Goal: Task Accomplishment & Management: Manage account settings

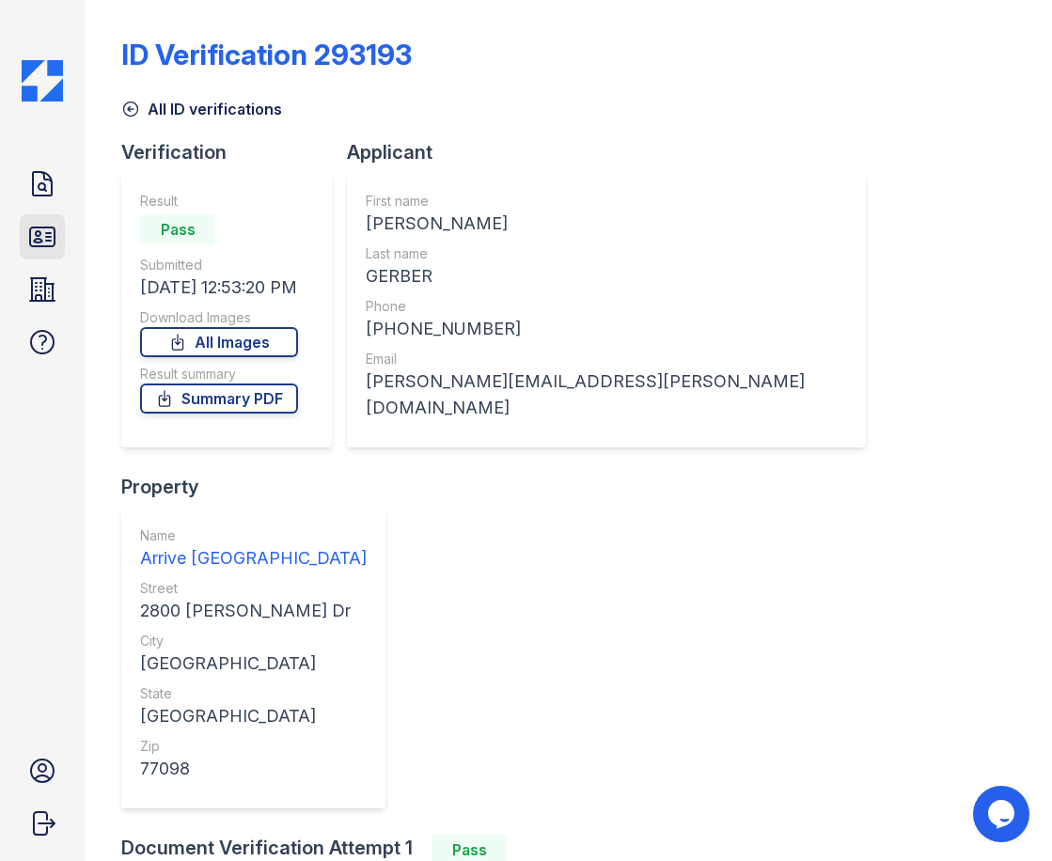
click at [55, 239] on icon at bounding box center [42, 236] width 24 height 19
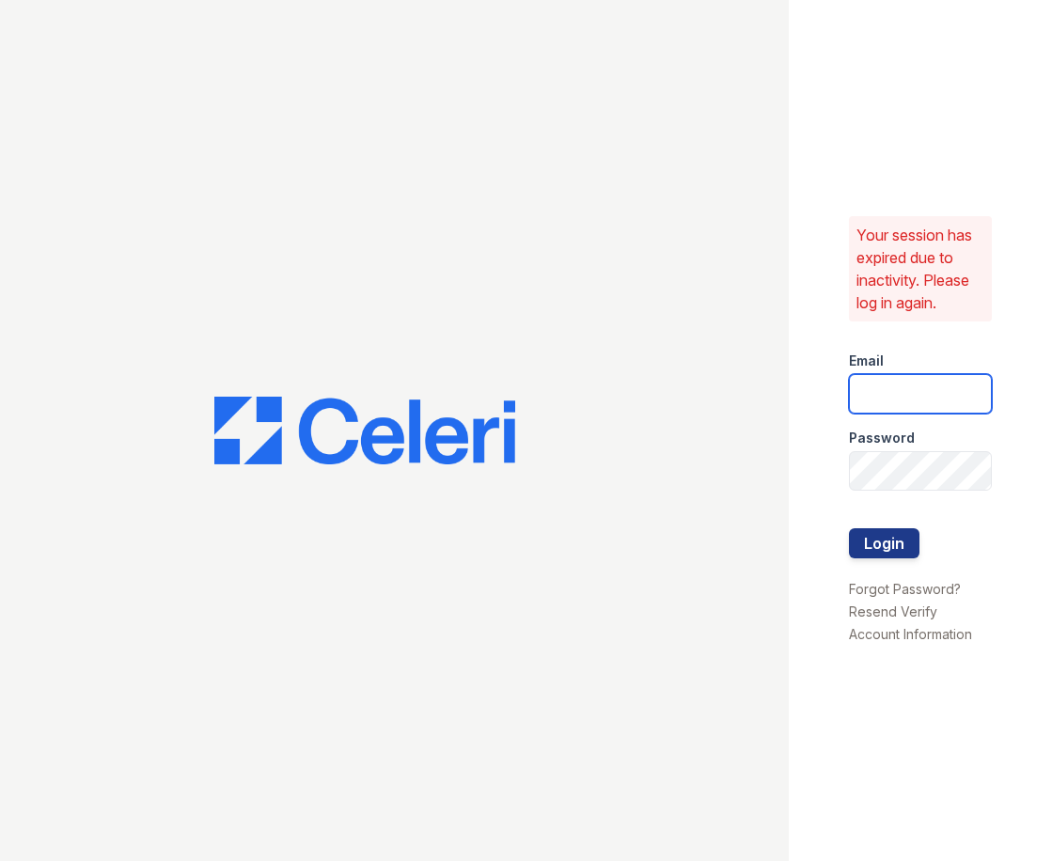
type input "[EMAIL_ADDRESS][DOMAIN_NAME]"
click at [896, 550] on button "Login" at bounding box center [884, 543] width 70 height 30
